Goal: Find specific page/section: Find specific page/section

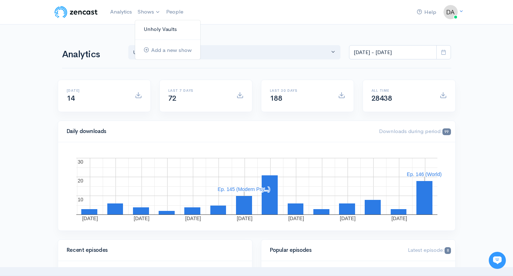
click at [154, 29] on link "Unholy Vaults" at bounding box center [167, 29] width 65 height 12
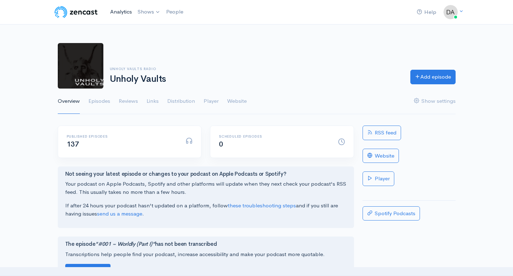
click at [119, 9] on link "Analytics" at bounding box center [120, 11] width 27 height 15
